Goal: Task Accomplishment & Management: Use online tool/utility

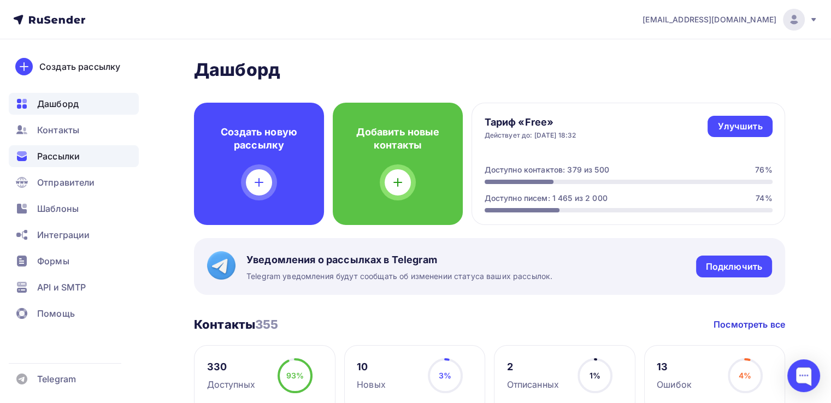
click at [37, 160] on div "Рассылки" at bounding box center [74, 156] width 130 height 22
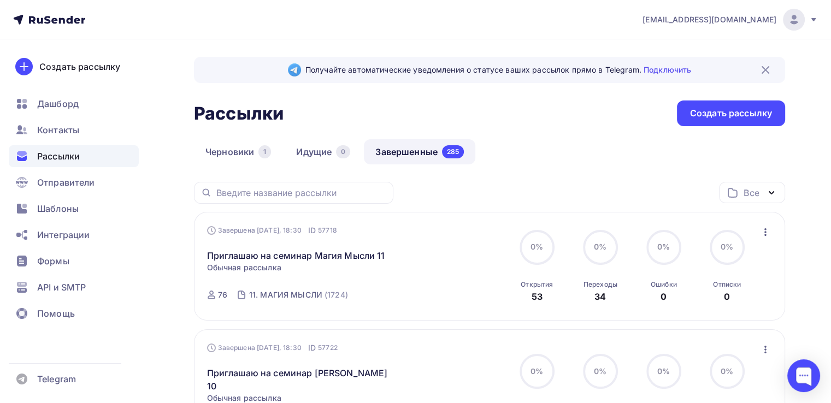
click at [421, 152] on link "Завершенные 285" at bounding box center [419, 151] width 111 height 25
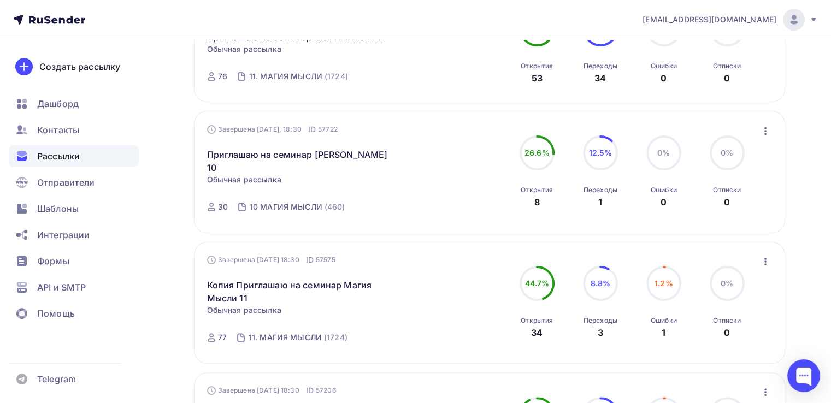
scroll to position [437, 0]
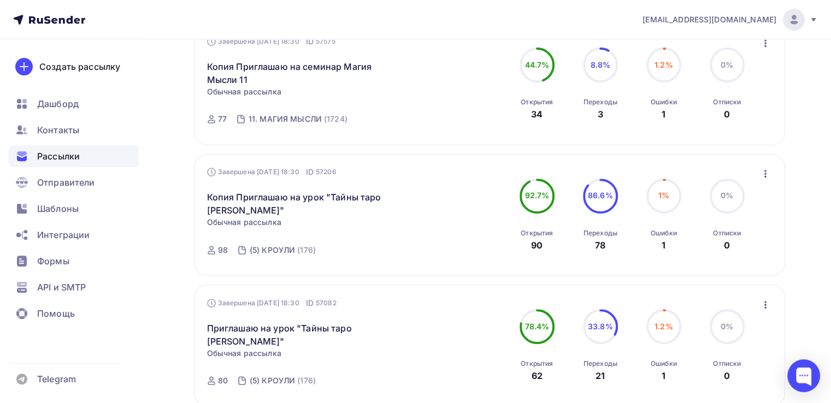
click at [767, 167] on icon "button" at bounding box center [765, 173] width 13 height 13
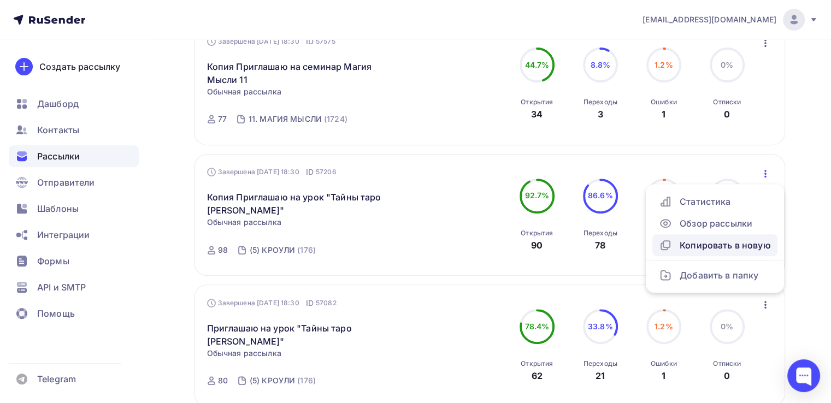
click at [735, 239] on div "Копировать в новую" at bounding box center [715, 245] width 112 height 13
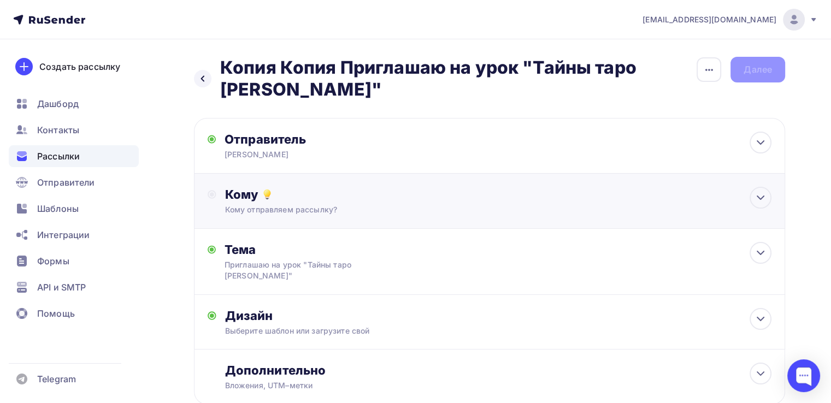
click at [246, 202] on div "Кому" at bounding box center [498, 194] width 546 height 15
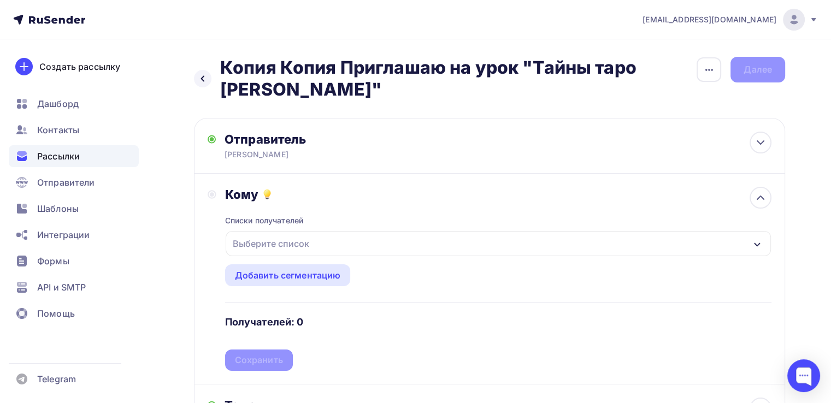
click at [267, 241] on div "Выберите список" at bounding box center [270, 244] width 85 height 20
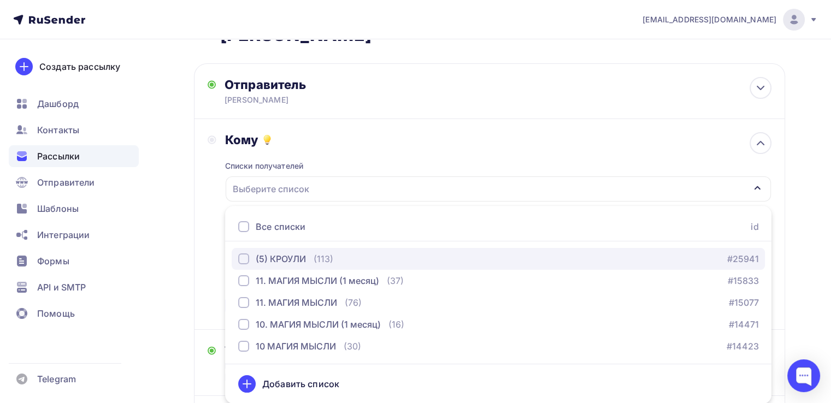
click at [241, 260] on div "button" at bounding box center [243, 259] width 11 height 11
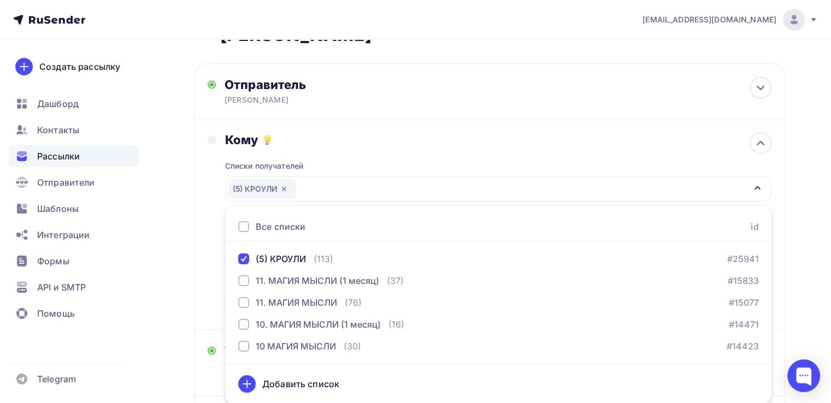
click at [217, 280] on div "Кому Списки получателей (5) КРОУЛИ Все списки id (5) КРОУЛИ (113) #25941 11. МА…" at bounding box center [490, 224] width 564 height 184
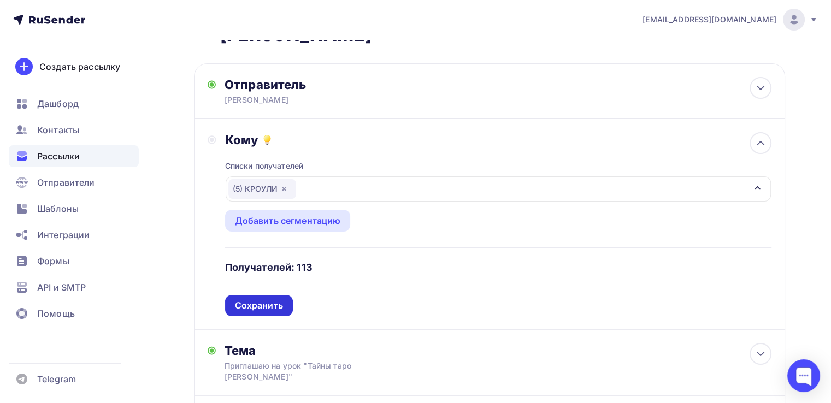
click at [242, 300] on div "Сохранить" at bounding box center [259, 305] width 48 height 13
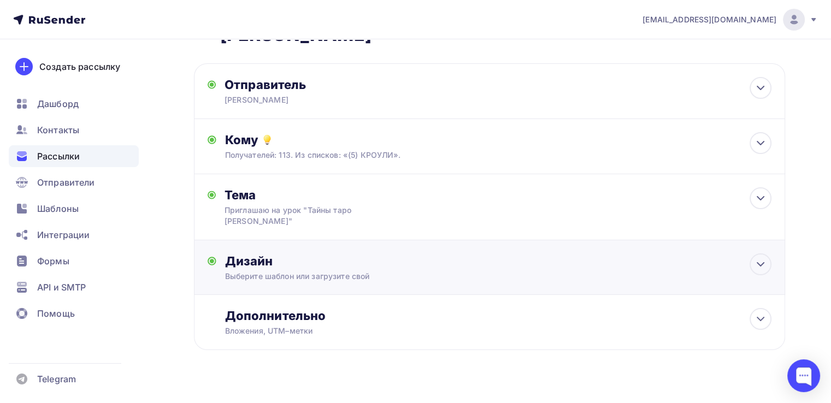
click at [252, 266] on div "Дизайн" at bounding box center [498, 261] width 546 height 15
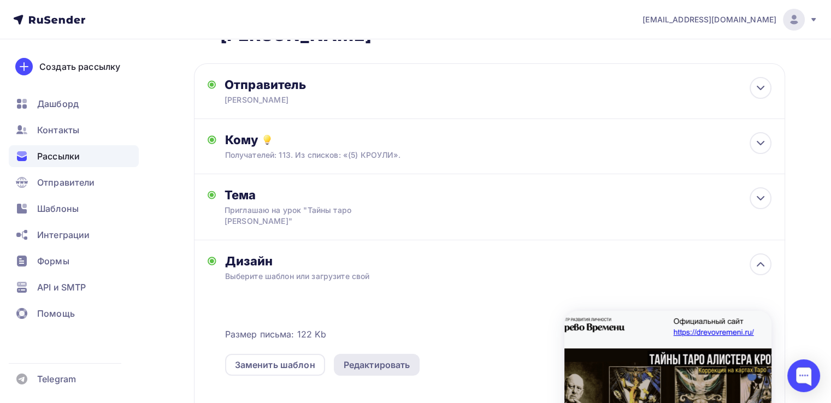
click at [376, 361] on div "Редактировать" at bounding box center [377, 364] width 67 height 13
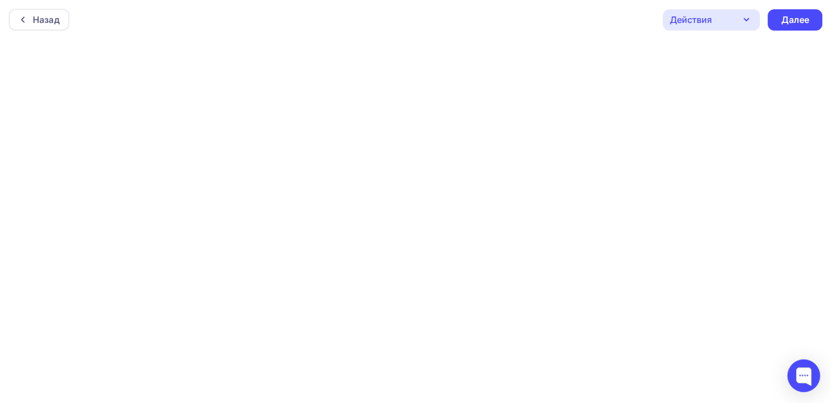
click at [741, 18] on icon "button" at bounding box center [746, 19] width 13 height 13
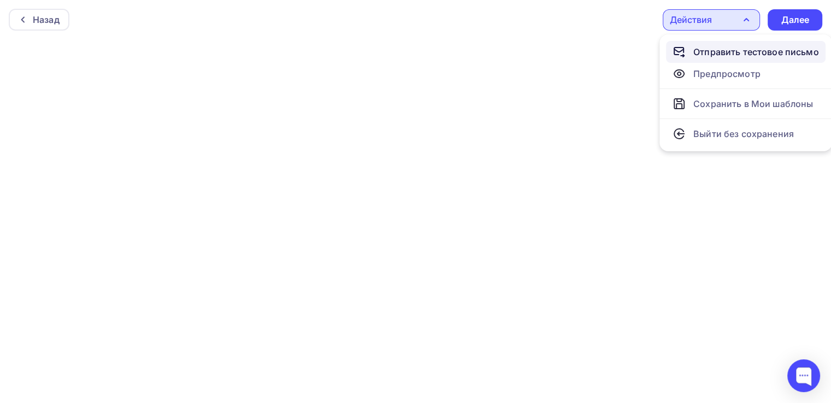
click at [740, 46] on div "Отправить тестовое письмо" at bounding box center [756, 51] width 126 height 13
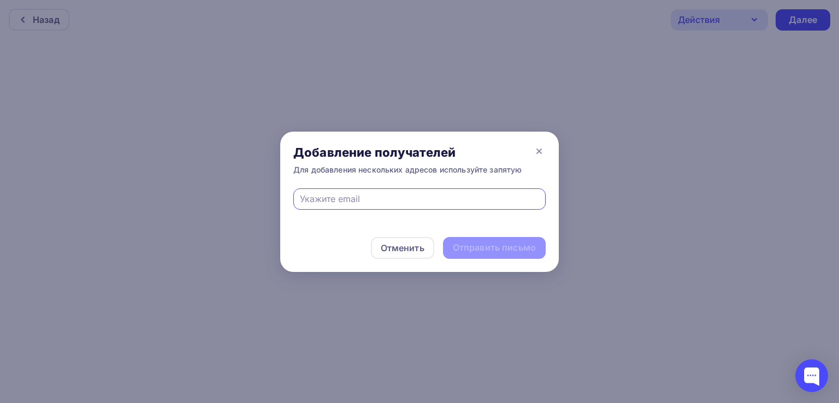
click at [360, 196] on input "text" at bounding box center [420, 198] width 240 height 13
type input "[EMAIL_ADDRESS][DOMAIN_NAME]"
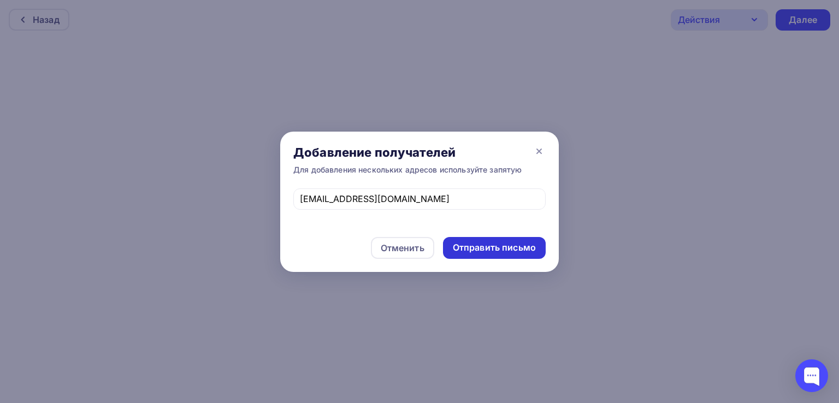
click at [511, 250] on div "Отправить письмо" at bounding box center [494, 247] width 83 height 13
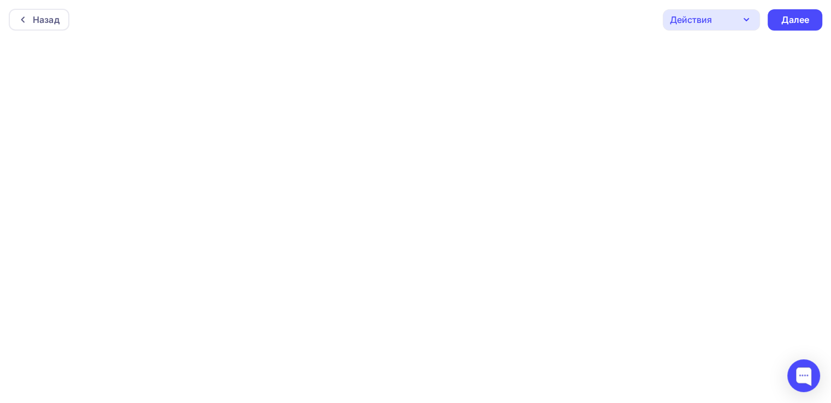
click at [727, 15] on div "Действия" at bounding box center [711, 19] width 97 height 21
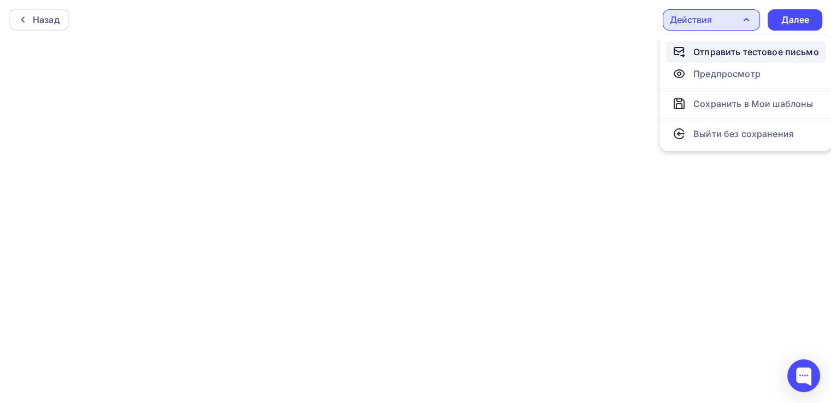
click at [728, 55] on div "Отправить тестовое письмо" at bounding box center [756, 51] width 126 height 13
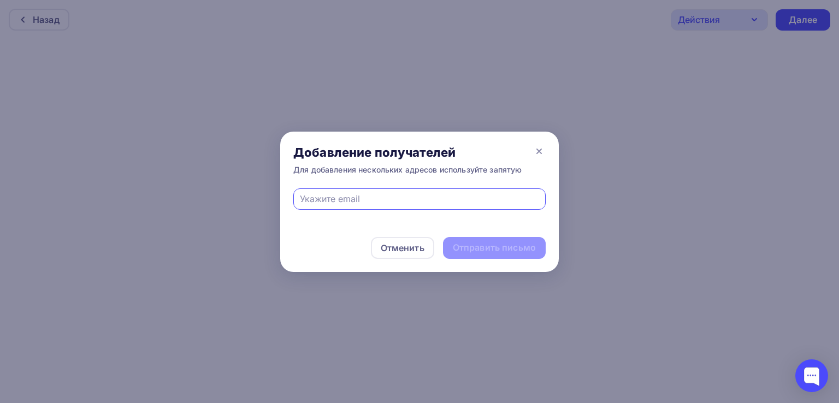
click at [380, 202] on input "text" at bounding box center [420, 198] width 240 height 13
type input "[EMAIL_ADDRESS][DOMAIN_NAME]"
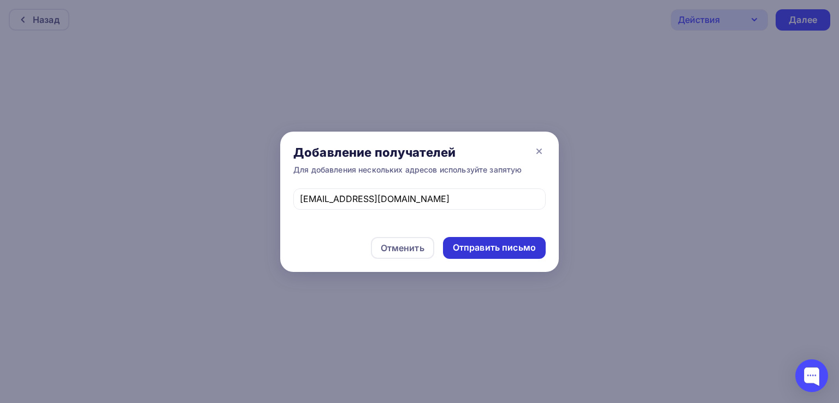
click at [506, 252] on div "Отправить письмо" at bounding box center [494, 247] width 83 height 13
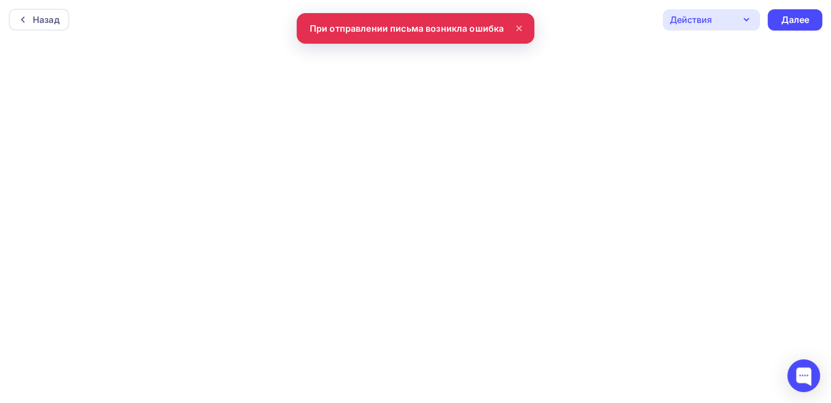
click at [518, 29] on icon at bounding box center [519, 28] width 4 height 4
